Goal: Information Seeking & Learning: Learn about a topic

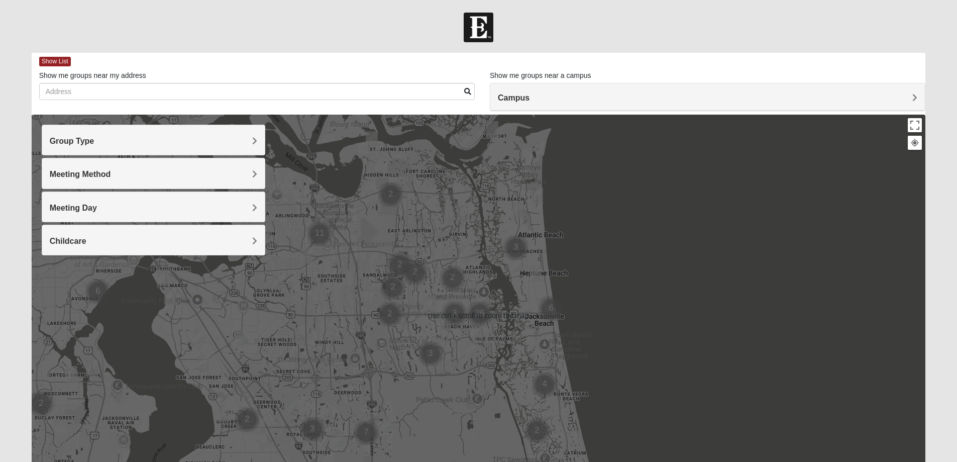
scroll to position [84, 0]
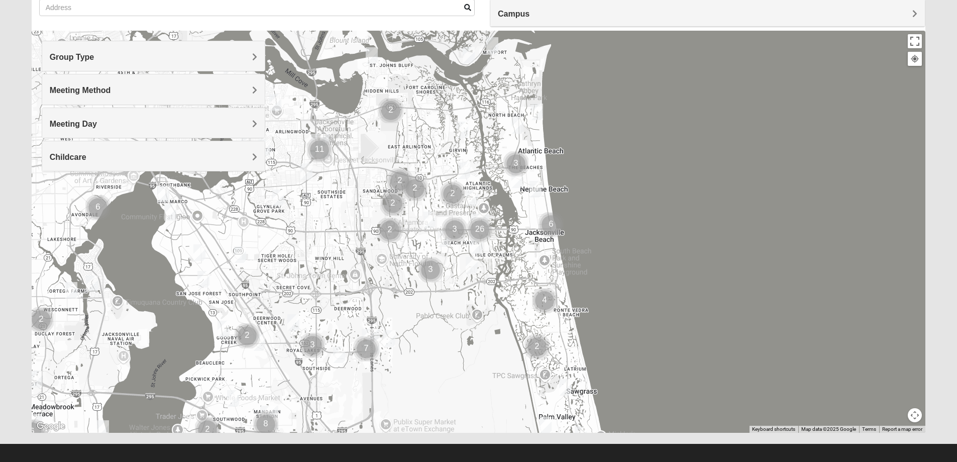
click at [250, 56] on h4 "Group Type" at bounding box center [153, 57] width 207 height 10
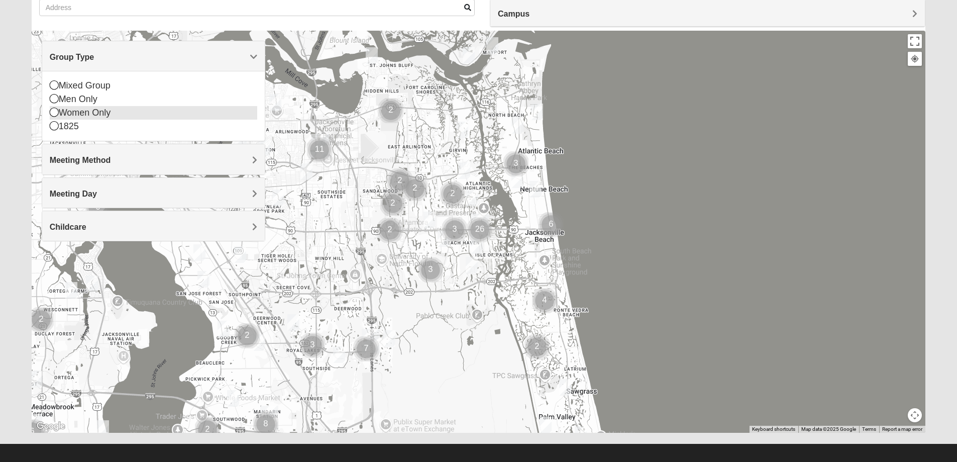
click at [86, 116] on div "Women Only" at bounding box center [153, 113] width 207 height 14
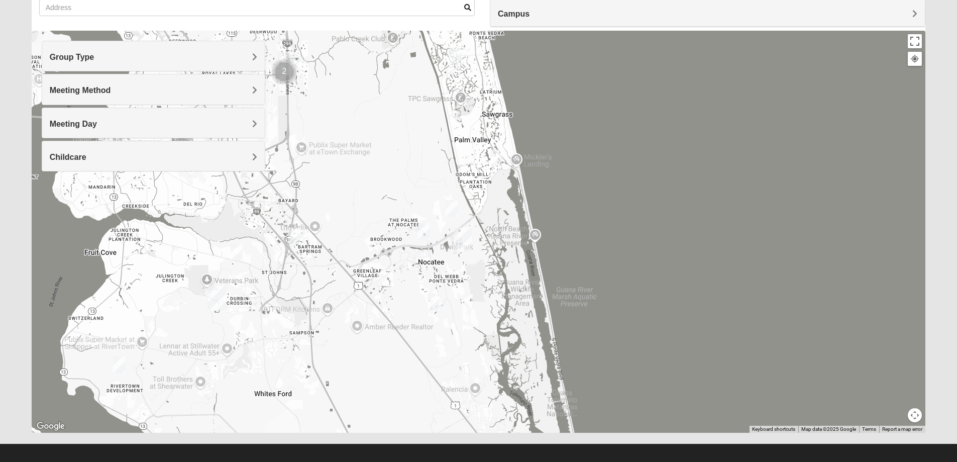
drag, startPoint x: 539, startPoint y: 377, endPoint x: 449, endPoint y: 82, distance: 307.8
click at [449, 82] on div at bounding box center [479, 232] width 894 height 402
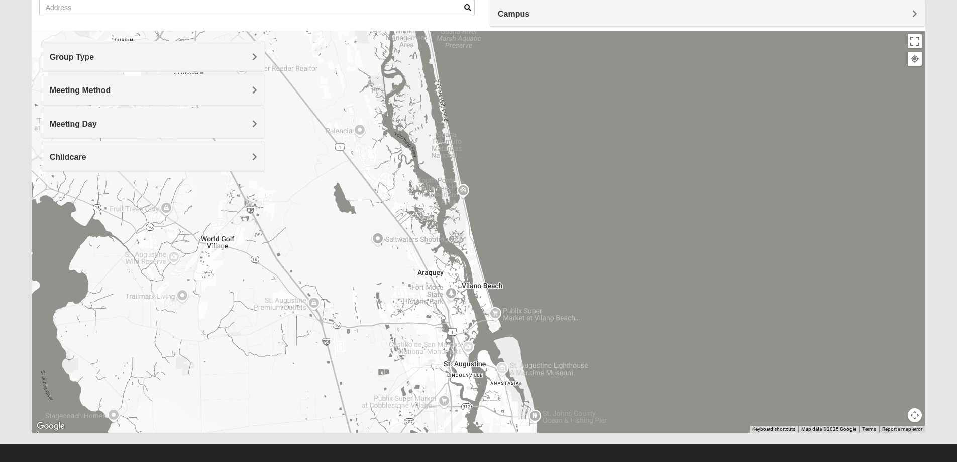
drag, startPoint x: 524, startPoint y: 387, endPoint x: 410, endPoint y: 137, distance: 274.6
click at [410, 135] on div at bounding box center [479, 232] width 894 height 402
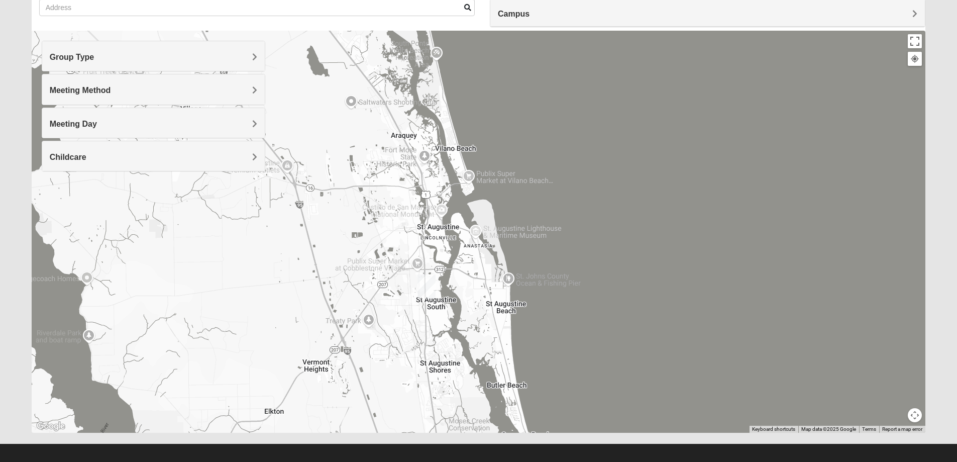
drag, startPoint x: 451, startPoint y: 367, endPoint x: 424, endPoint y: 229, distance: 140.3
click at [424, 229] on div at bounding box center [479, 232] width 894 height 402
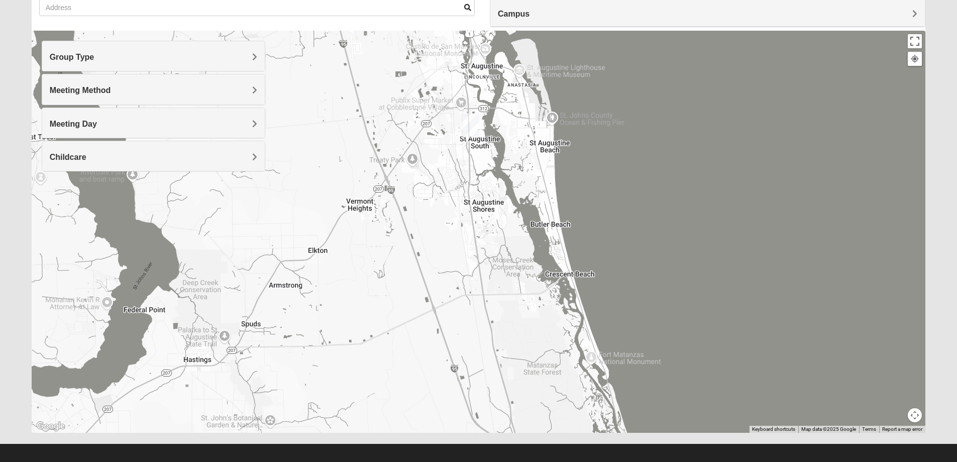
drag, startPoint x: 386, startPoint y: 372, endPoint x: 441, endPoint y: 190, distance: 189.6
click at [441, 190] on div at bounding box center [479, 232] width 894 height 402
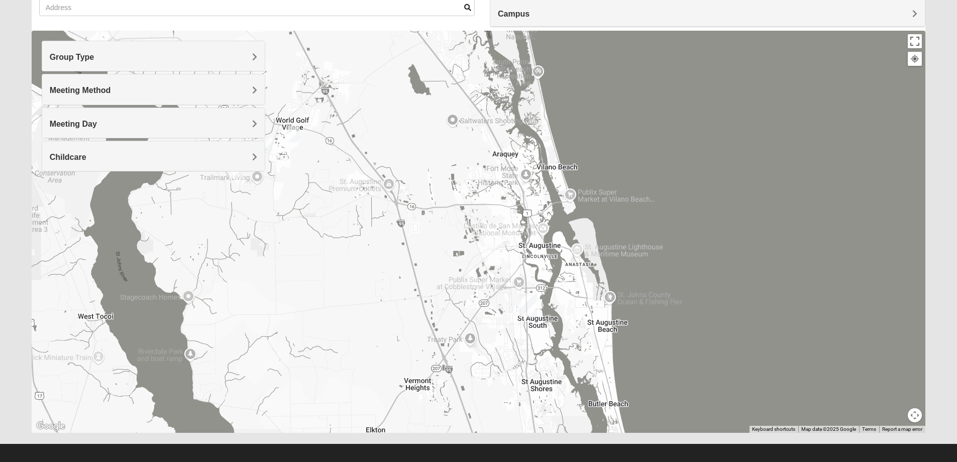
drag, startPoint x: 455, startPoint y: 171, endPoint x: 512, endPoint y: 352, distance: 189.4
click at [512, 352] on div at bounding box center [479, 232] width 894 height 402
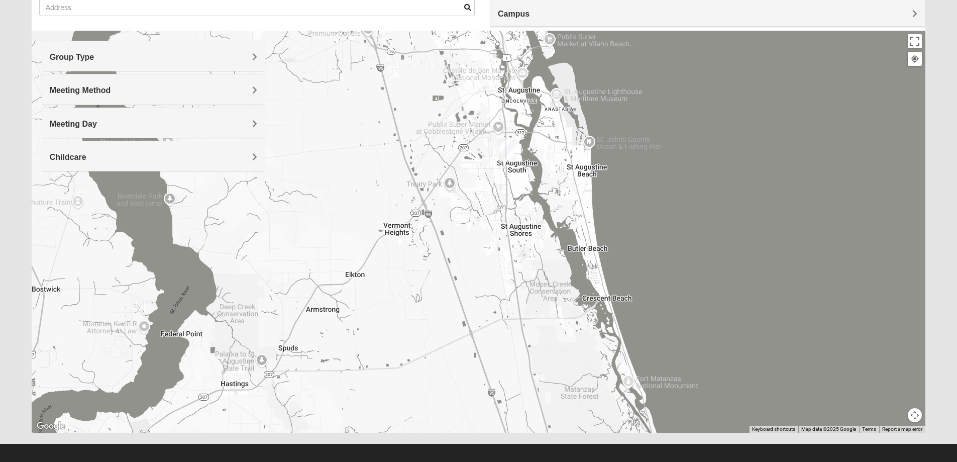
drag, startPoint x: 455, startPoint y: 262, endPoint x: 435, endPoint y: 81, distance: 182.0
click at [435, 82] on div at bounding box center [479, 232] width 894 height 402
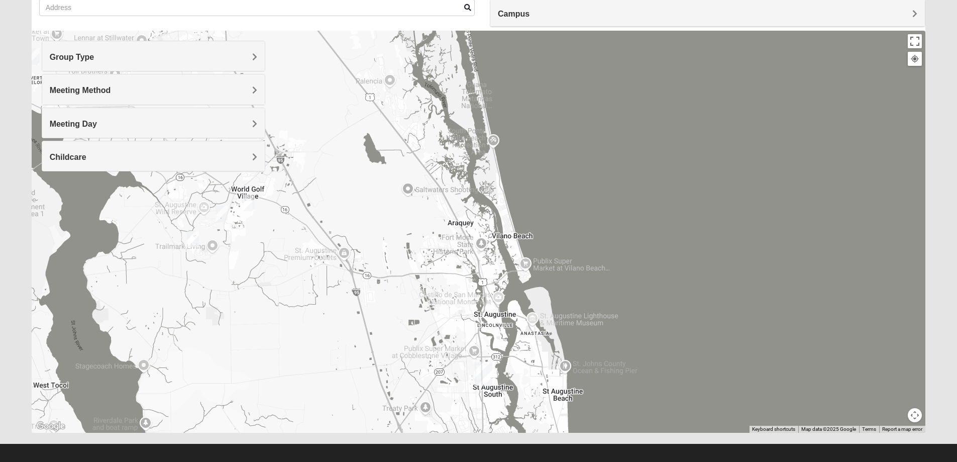
drag, startPoint x: 443, startPoint y: 126, endPoint x: 419, endPoint y: 377, distance: 252.9
click at [419, 377] on div at bounding box center [479, 232] width 894 height 402
click at [219, 58] on h4 "Group Type" at bounding box center [153, 57] width 207 height 10
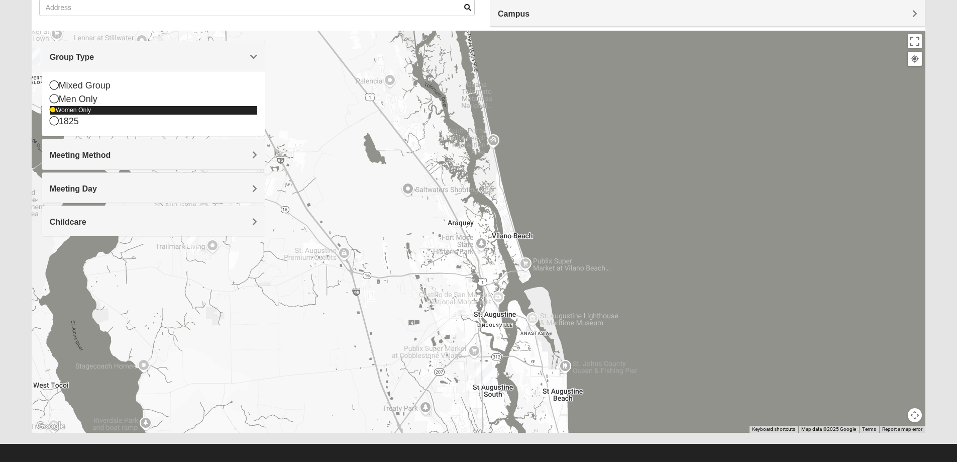
click at [189, 113] on div "Women Only" at bounding box center [153, 110] width 207 height 9
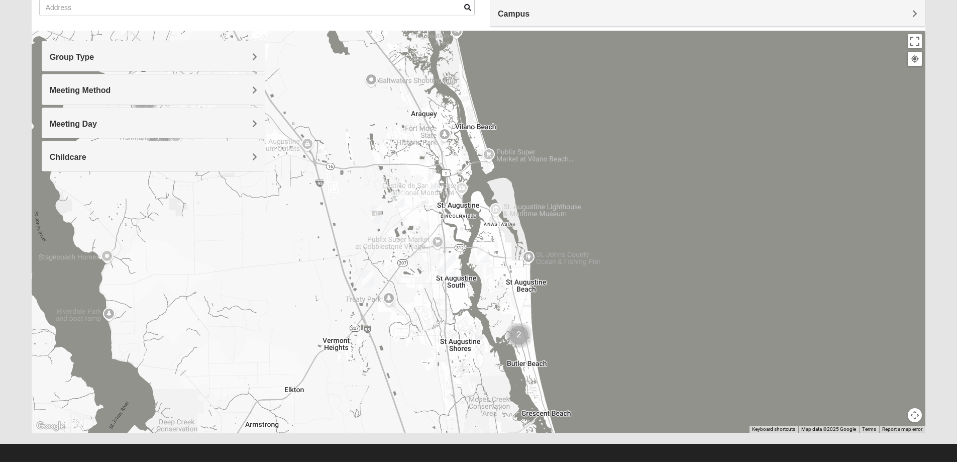
drag, startPoint x: 517, startPoint y: 359, endPoint x: 479, endPoint y: 242, distance: 122.5
click at [479, 242] on div "To navigate, press the arrow keys." at bounding box center [479, 232] width 894 height 402
click at [483, 252] on img "1825 Mixed Lauter 32080" at bounding box center [483, 255] width 12 height 17
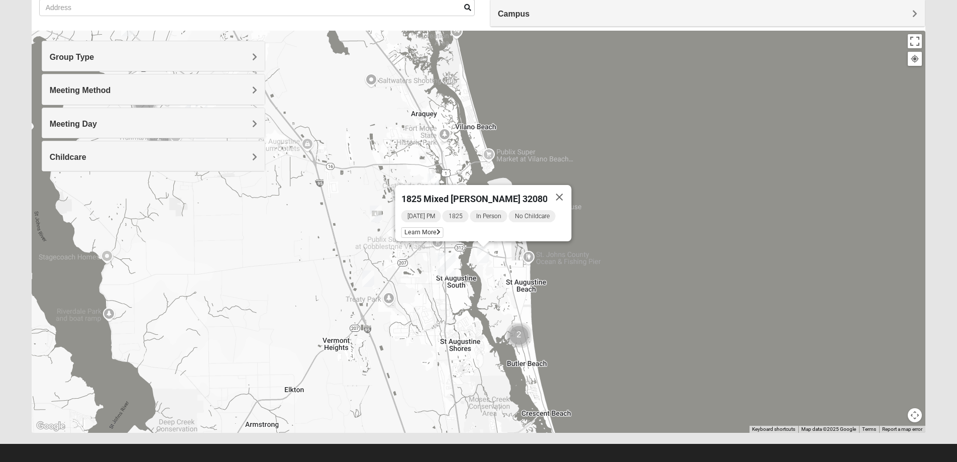
click at [640, 284] on div "1825 Mixed [PERSON_NAME] 32080 [DATE] PM 1825 In Person No Childcare Learn More" at bounding box center [479, 232] width 894 height 402
click at [374, 214] on img "Mixed Marenco 32084" at bounding box center [376, 213] width 12 height 17
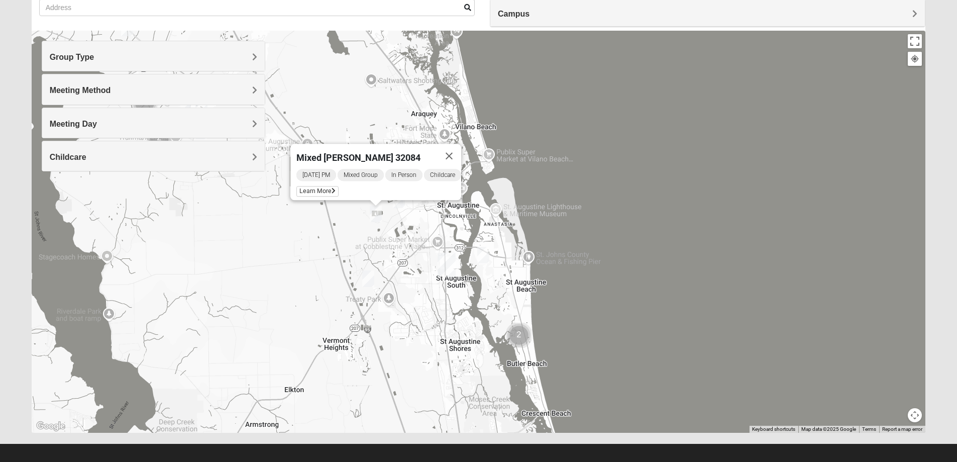
click at [401, 205] on img "Mens Edwards 32084" at bounding box center [399, 199] width 12 height 17
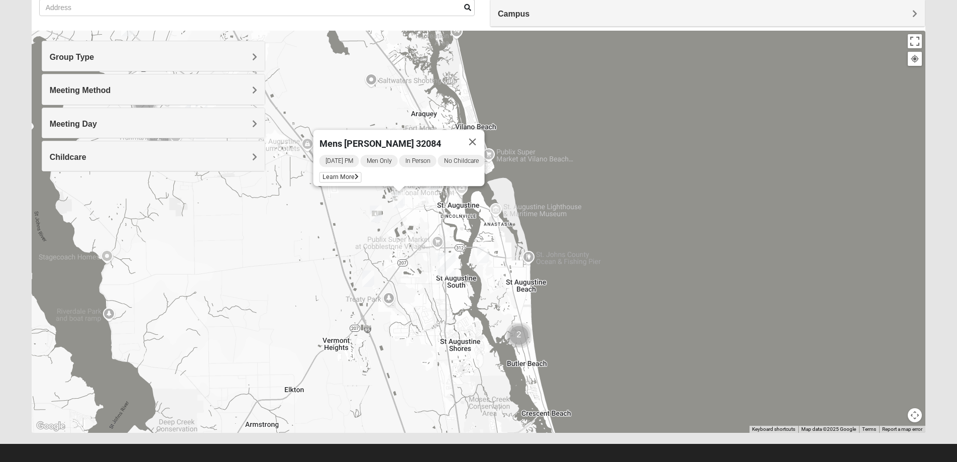
click at [689, 169] on div "Mens [PERSON_NAME] 32084 [DATE] PM Men Only In Person No Childcare Learn More" at bounding box center [479, 232] width 894 height 402
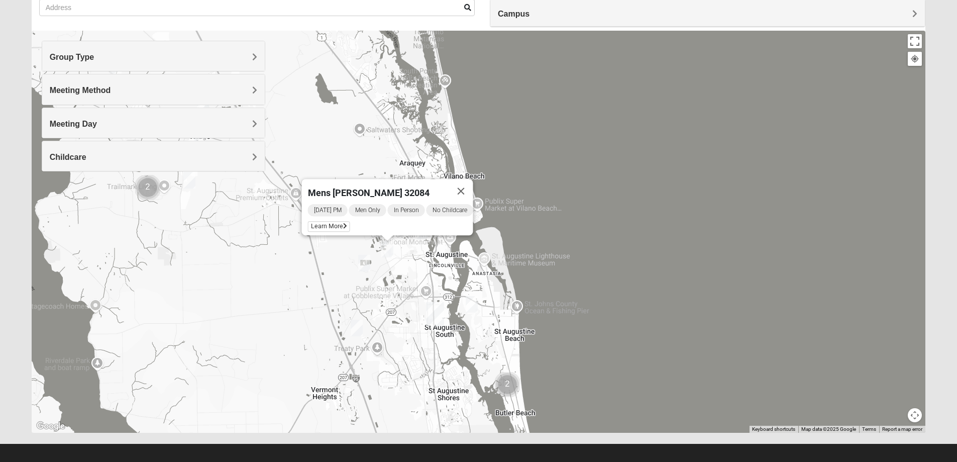
drag, startPoint x: 420, startPoint y: 223, endPoint x: 408, endPoint y: 273, distance: 51.6
click at [408, 273] on div "Mens [PERSON_NAME] 32084 [DATE] PM Men Only In Person No Childcare Learn More" at bounding box center [479, 232] width 894 height 402
click at [468, 182] on button "Close" at bounding box center [461, 191] width 24 height 24
click at [422, 228] on img "Mixed Richardson 32084" at bounding box center [422, 231] width 12 height 17
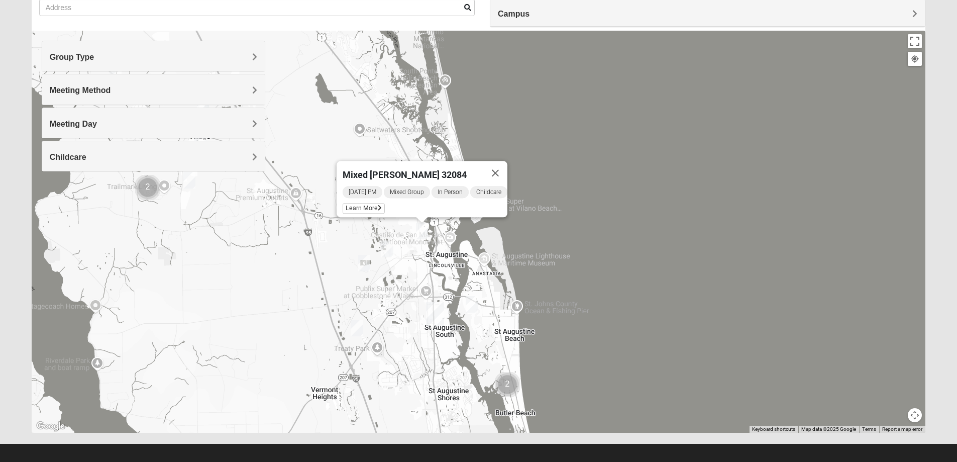
click at [388, 244] on img "Mens Edwards 32084" at bounding box center [387, 249] width 12 height 17
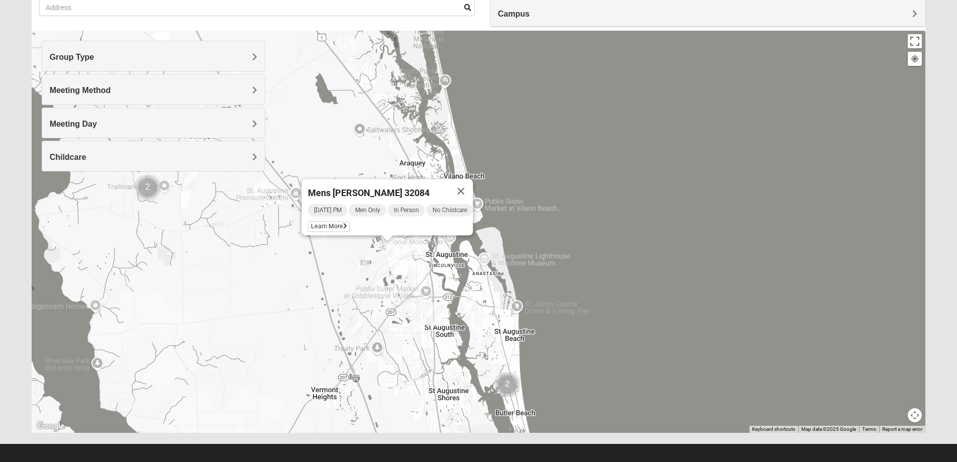
click at [362, 258] on img "Mixed Marenco 32084" at bounding box center [364, 263] width 12 height 17
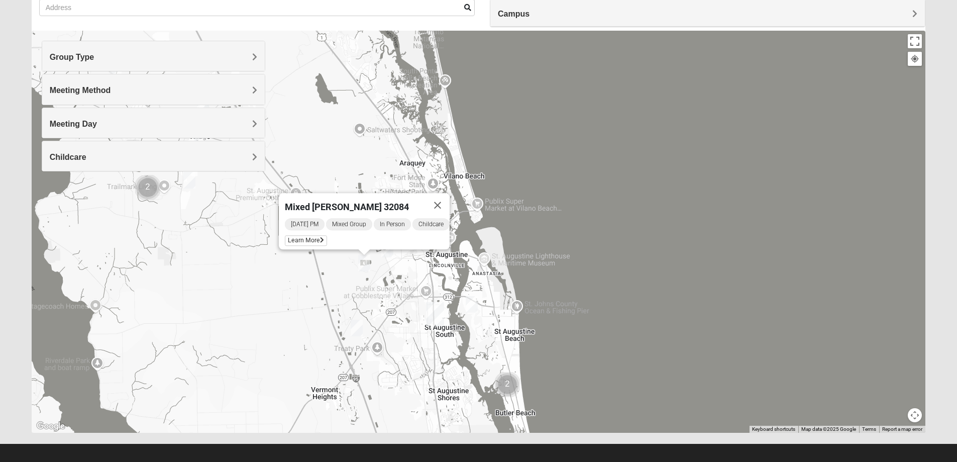
click at [355, 330] on img "Mixed Noteware 32084" at bounding box center [357, 328] width 12 height 17
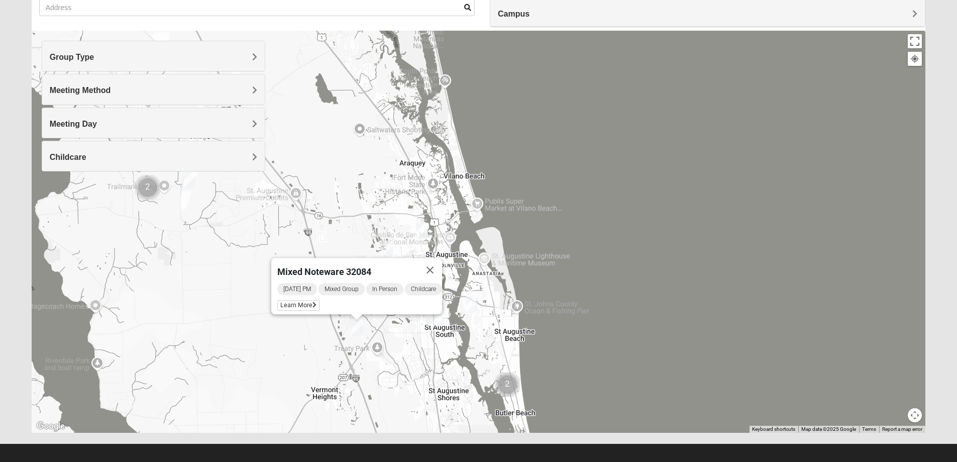
click at [667, 273] on div "Mixed [PERSON_NAME] 32084 [DATE] PM Mixed Group In Person Childcare Learn More" at bounding box center [479, 232] width 894 height 402
click at [471, 307] on img "1825 Mixed Lauter 32080" at bounding box center [472, 304] width 12 height 17
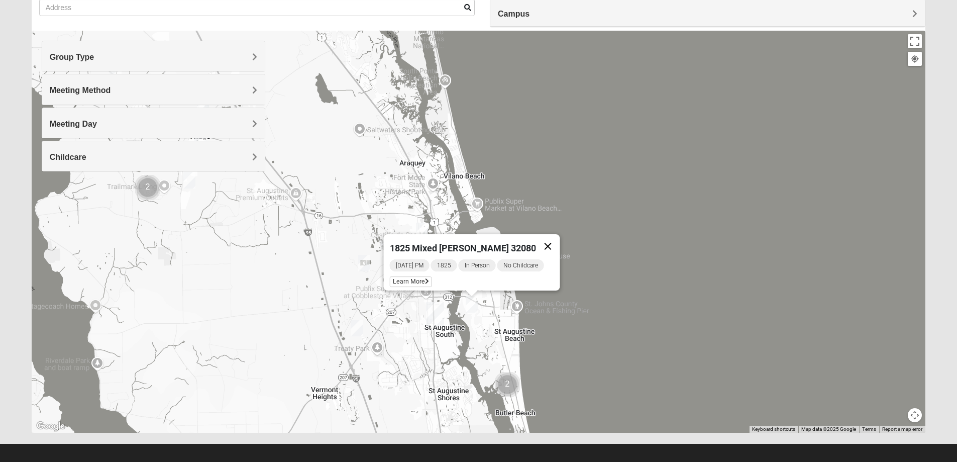
click at [547, 239] on button "Close" at bounding box center [548, 246] width 24 height 24
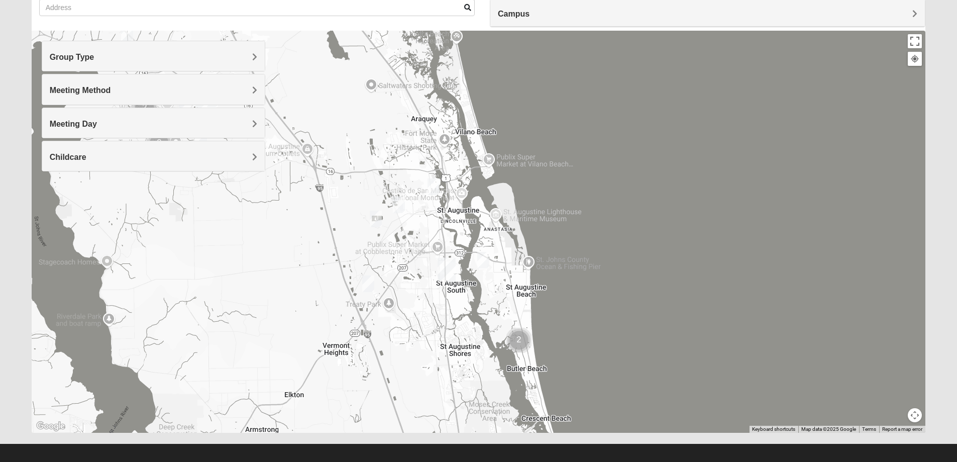
drag, startPoint x: 560, startPoint y: 223, endPoint x: 572, endPoint y: 182, distance: 42.0
click at [572, 182] on div at bounding box center [479, 232] width 894 height 402
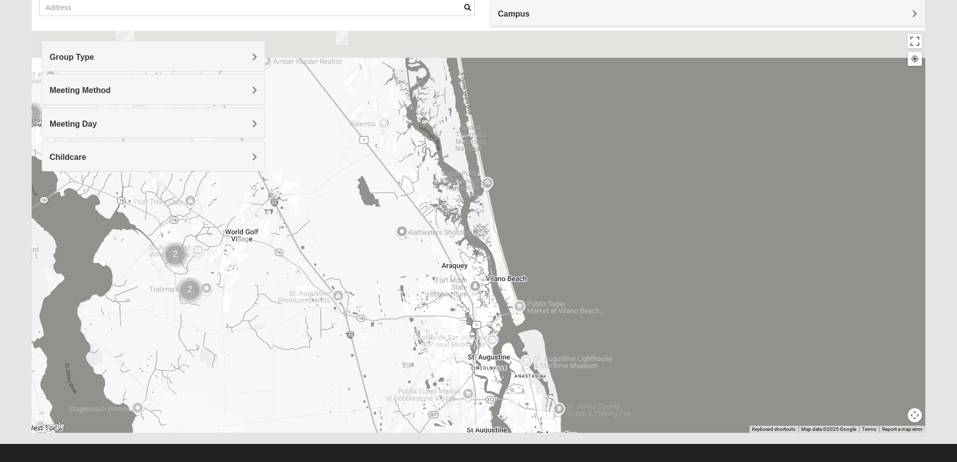
drag, startPoint x: 607, startPoint y: 150, endPoint x: 630, endPoint y: 283, distance: 135.1
click at [638, 302] on div at bounding box center [479, 232] width 894 height 402
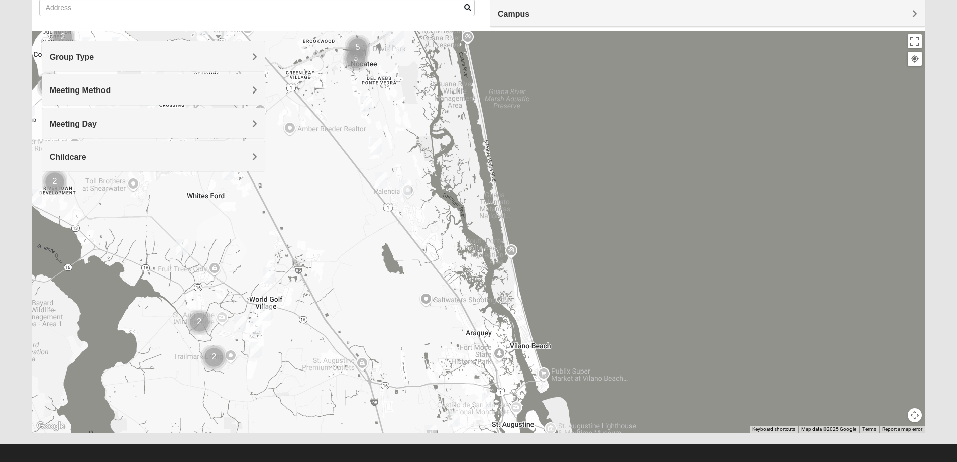
drag, startPoint x: 485, startPoint y: 104, endPoint x: 510, endPoint y: 172, distance: 72.8
click at [510, 172] on div at bounding box center [479, 232] width 894 height 402
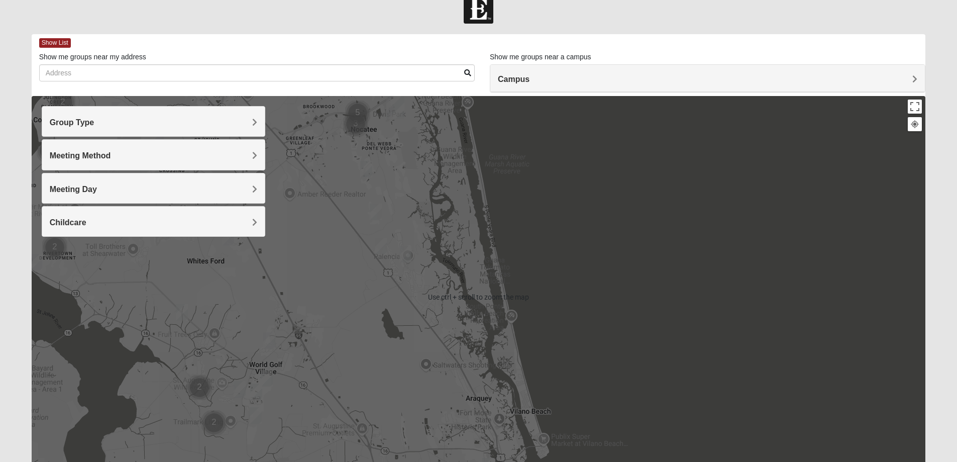
scroll to position [0, 0]
